Goal: Find specific page/section: Find specific page/section

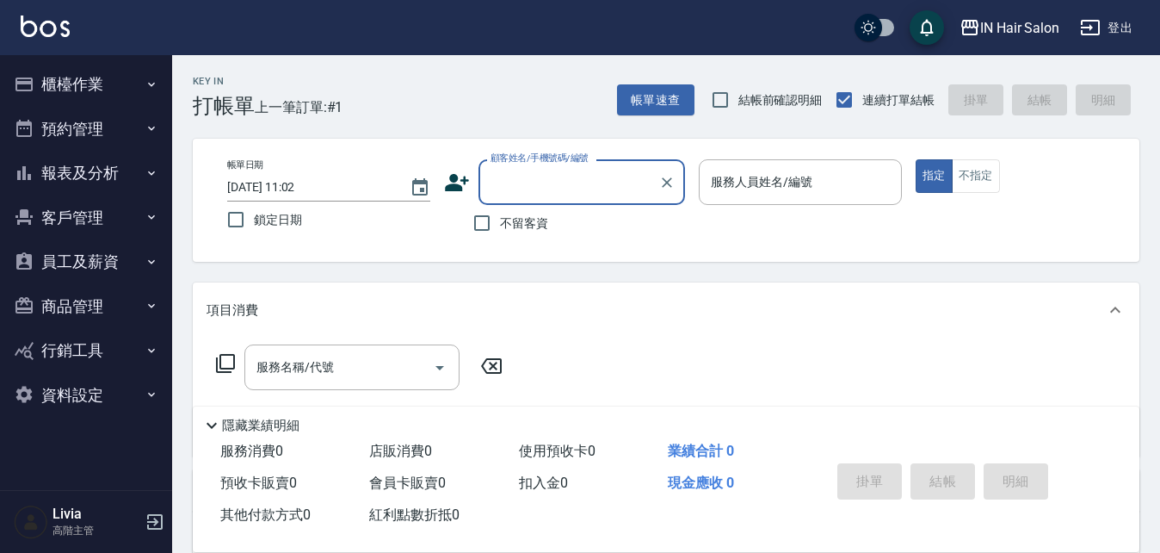
scroll to position [78, 0]
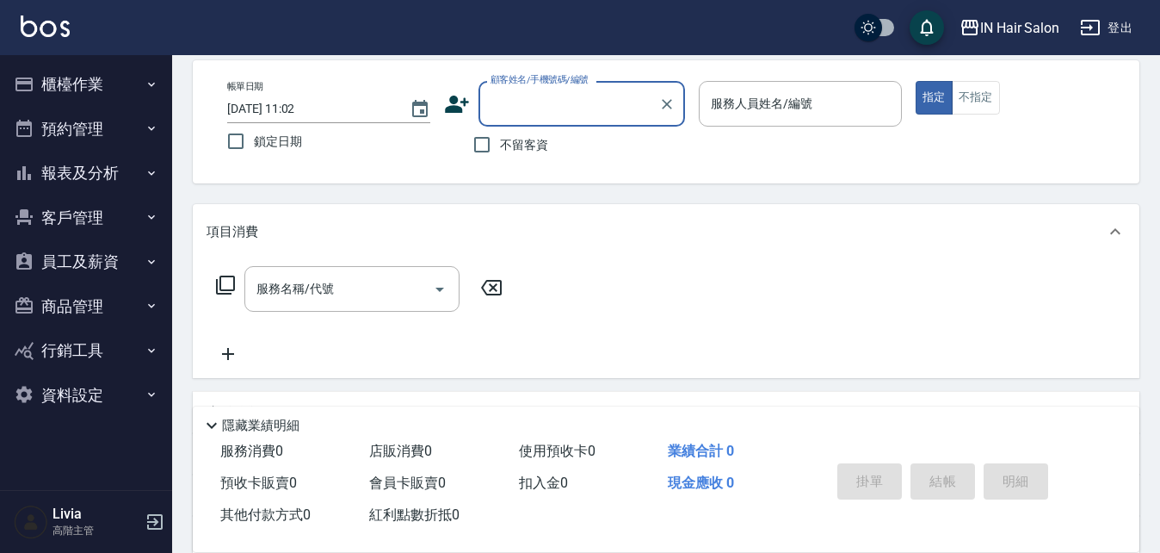
click at [135, 166] on button "報表及分析" at bounding box center [86, 173] width 158 height 45
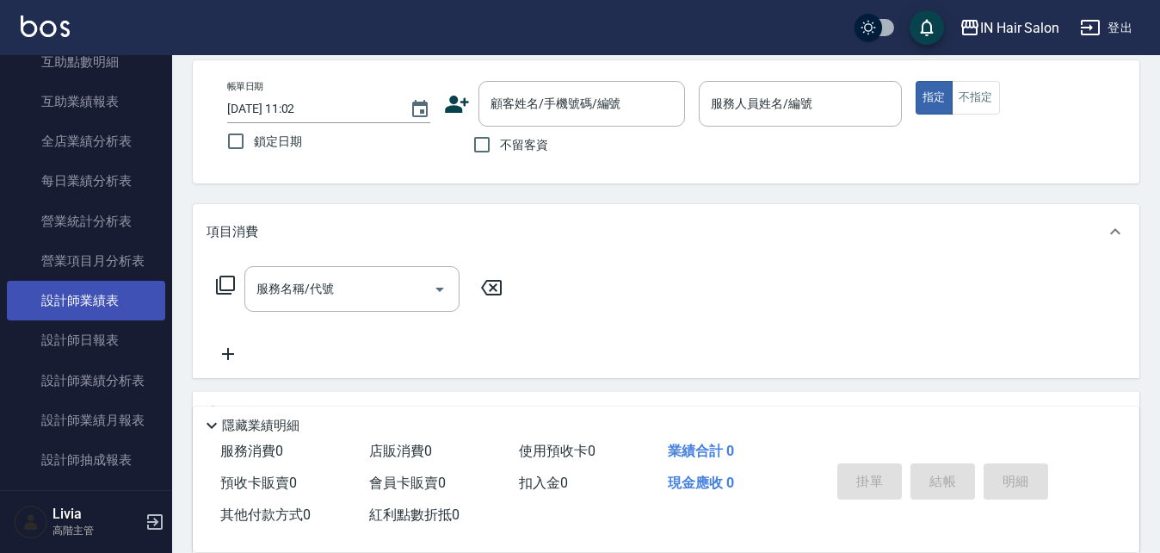
scroll to position [602, 0]
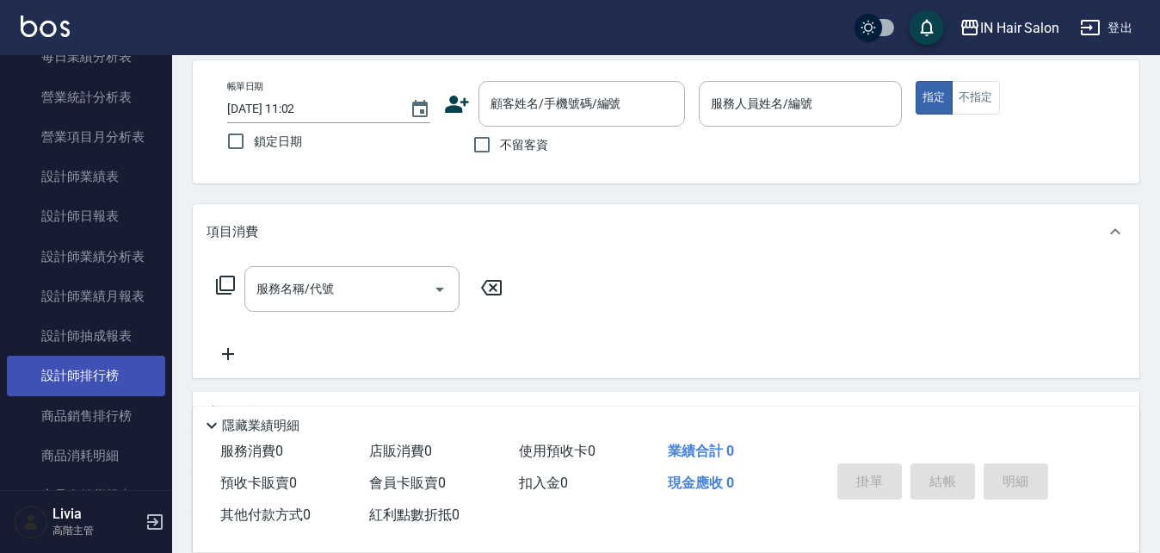
click at [127, 361] on link "設計師排行榜" at bounding box center [86, 375] width 158 height 40
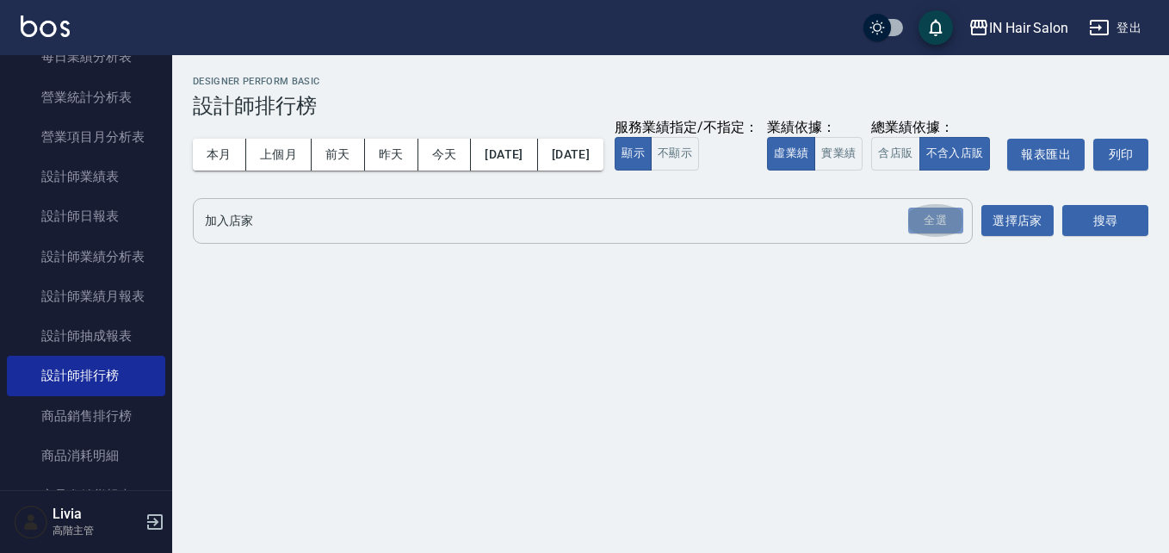
drag, startPoint x: 936, startPoint y: 246, endPoint x: 967, endPoint y: 245, distance: 31.9
click at [936, 234] on div "全選" at bounding box center [935, 220] width 55 height 27
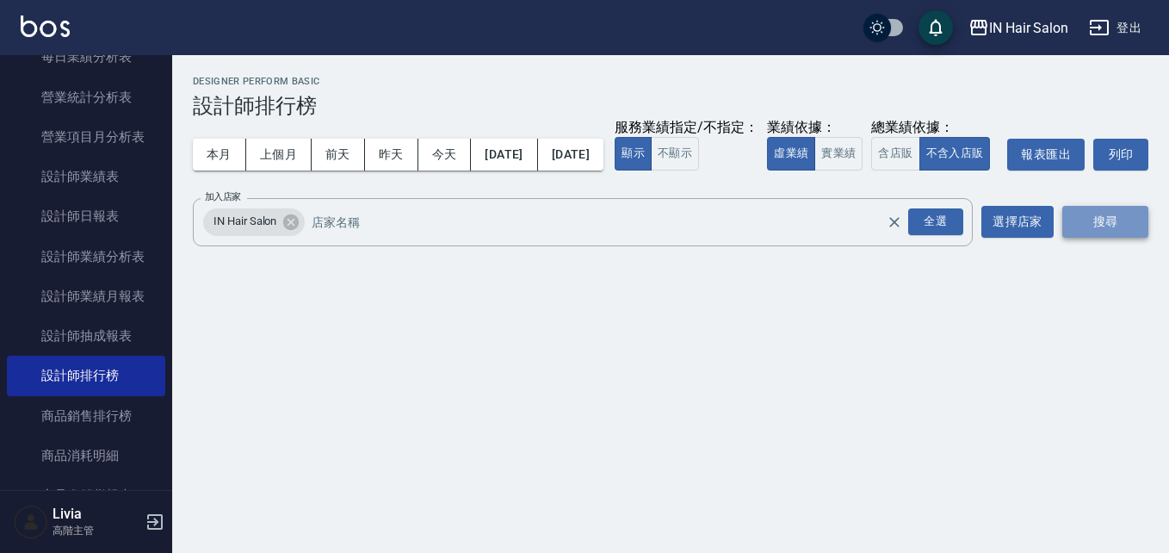
drag, startPoint x: 1082, startPoint y: 251, endPoint x: 1062, endPoint y: 252, distance: 19.8
click at [1079, 238] on button "搜尋" at bounding box center [1105, 222] width 86 height 32
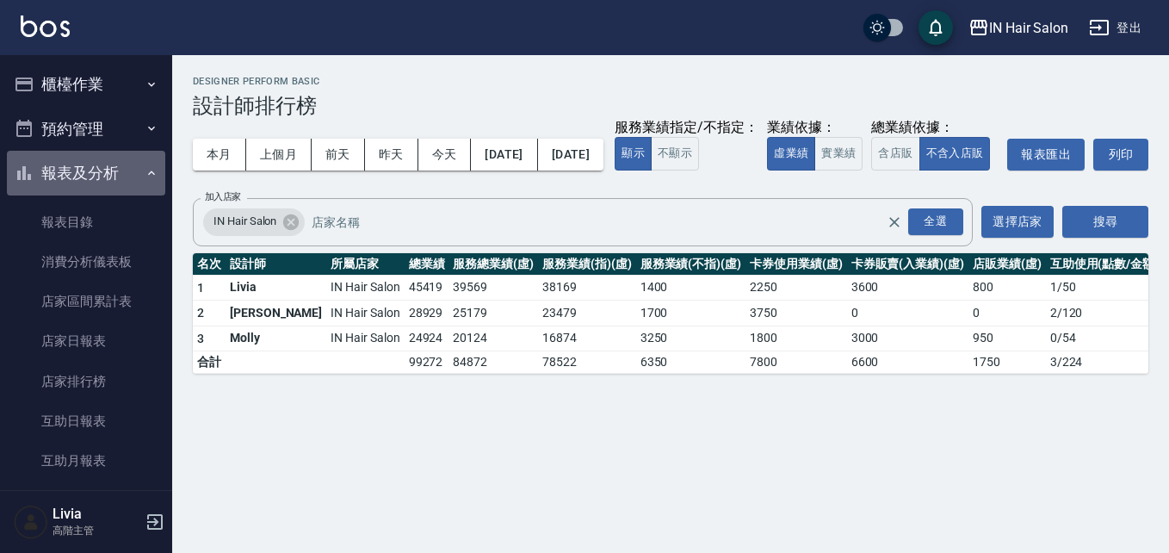
click at [145, 169] on icon "button" at bounding box center [152, 173] width 14 height 14
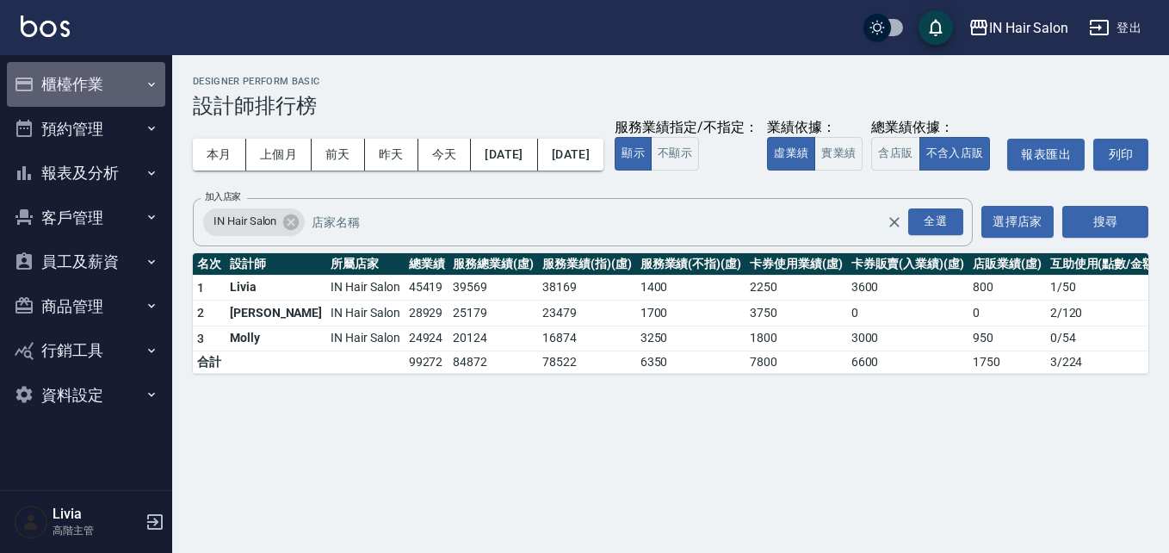
click at [127, 86] on button "櫃檯作業" at bounding box center [86, 84] width 158 height 45
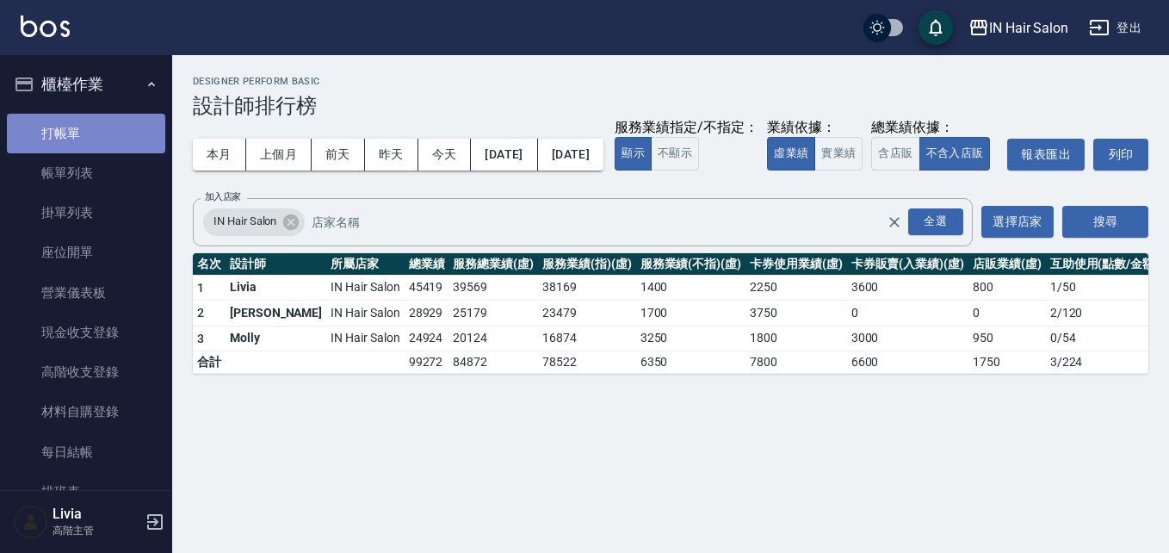
click at [110, 133] on link "打帳單" at bounding box center [86, 134] width 158 height 40
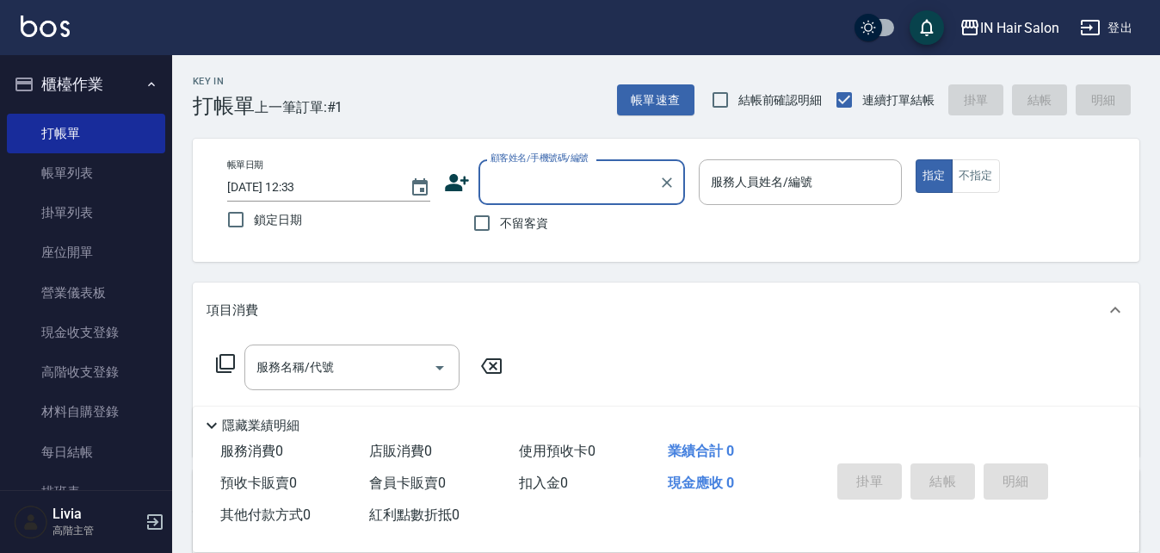
click at [145, 83] on icon "button" at bounding box center [152, 84] width 14 height 14
